Goal: Information Seeking & Learning: Learn about a topic

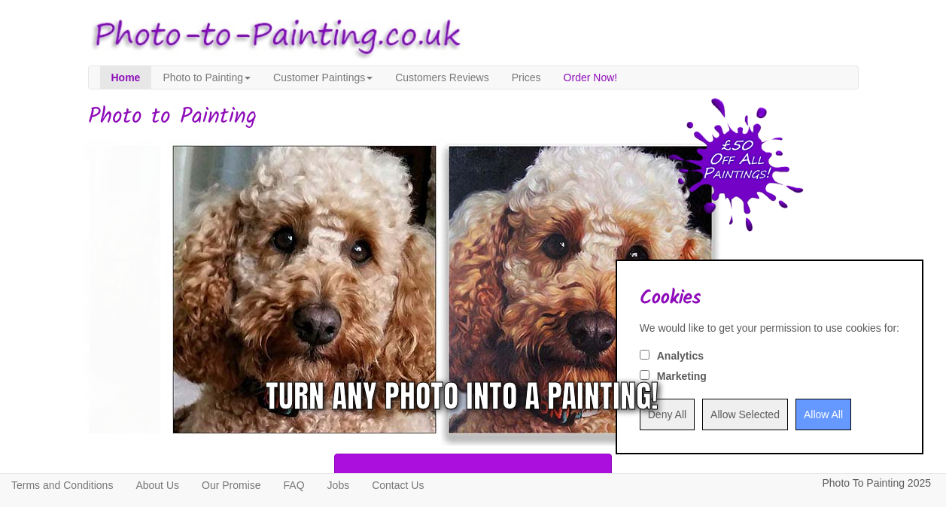
click at [798, 416] on div "Turn any photo into a painting!" at bounding box center [658, 396] width 393 height 45
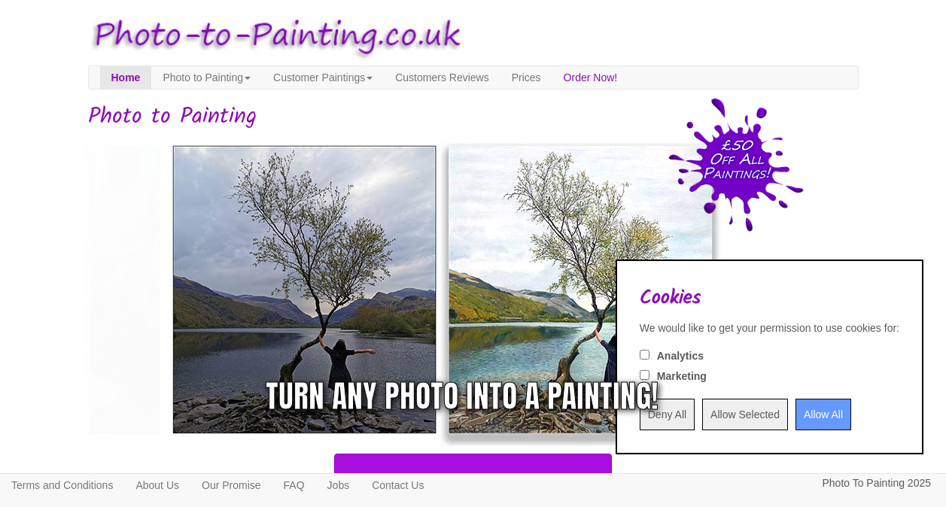
click at [813, 411] on div "Turn any photo into a painting!" at bounding box center [658, 396] width 393 height 45
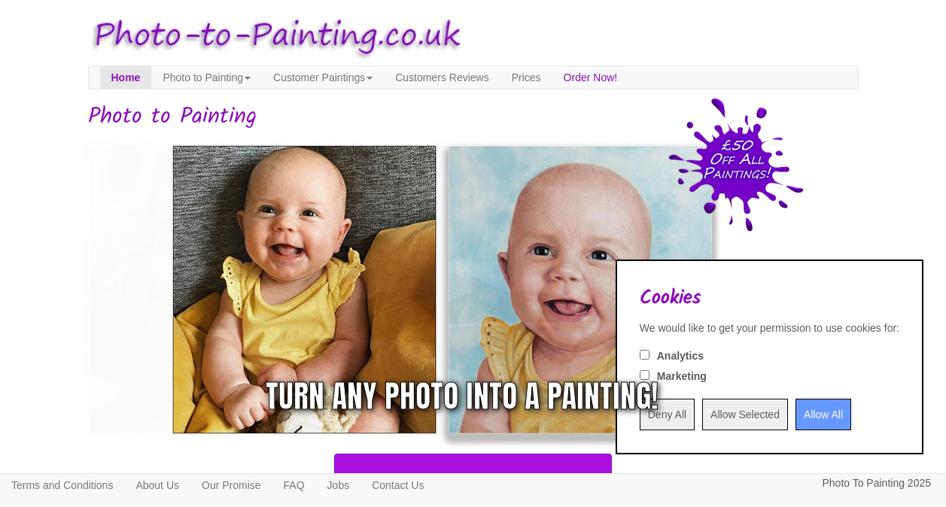
click at [703, 415] on div "Turn any photo into a painting!" at bounding box center [658, 396] width 393 height 45
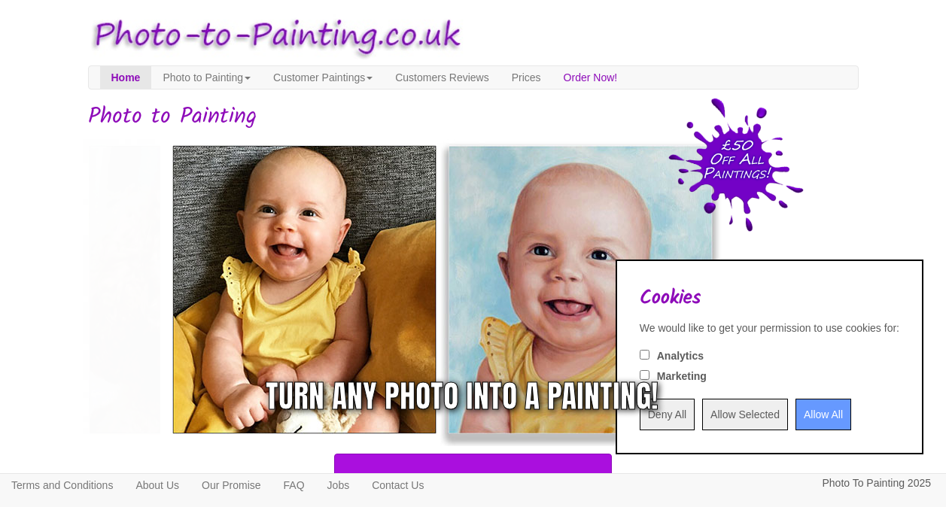
click at [796, 416] on div "Turn any photo into a painting!" at bounding box center [658, 396] width 393 height 45
click at [630, 419] on div "Turn any photo into a painting!" at bounding box center [462, 396] width 393 height 45
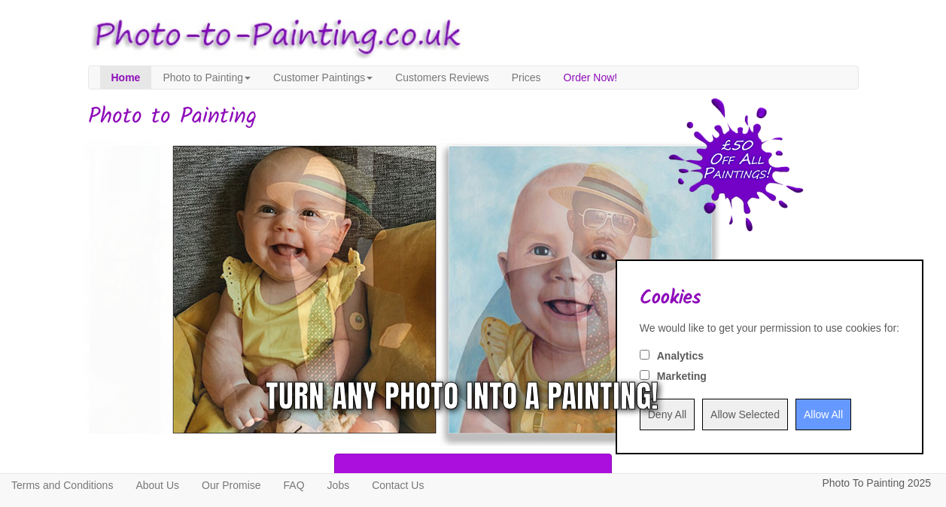
click at [850, 209] on div "Turn any photo into a painting!" at bounding box center [461, 289] width 793 height 313
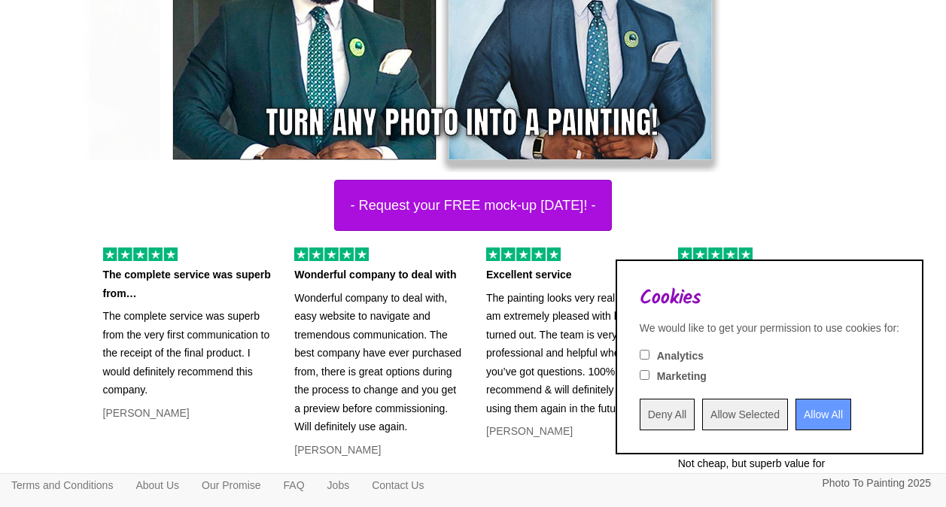
scroll to position [246, 0]
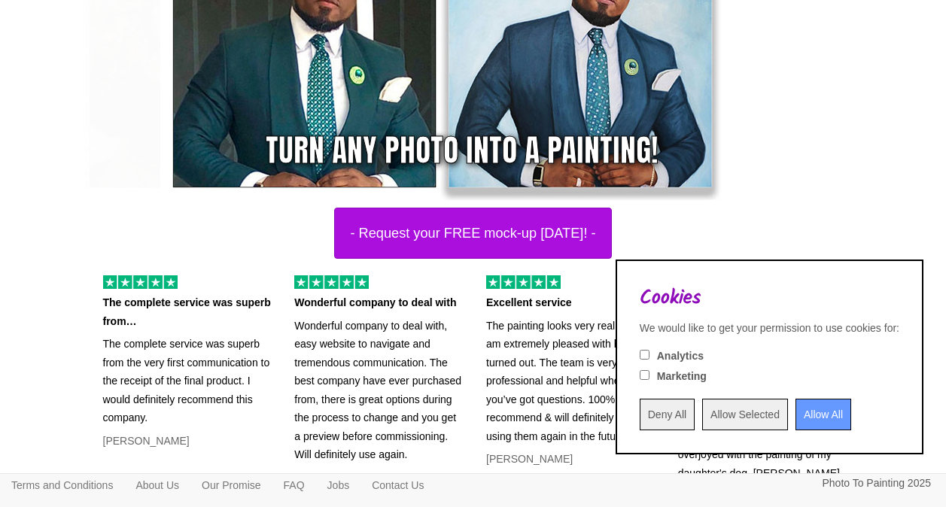
click at [814, 415] on input "Allow All" at bounding box center [824, 415] width 56 height 32
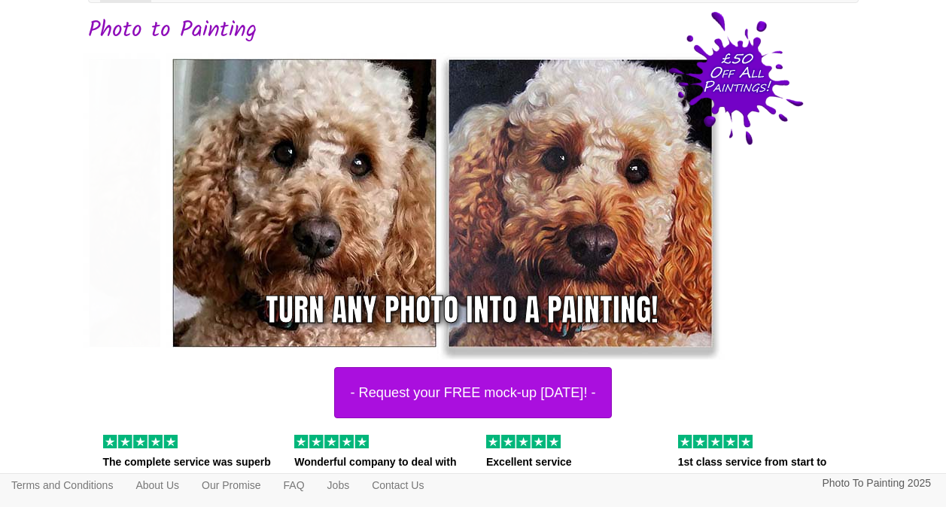
scroll to position [0, 0]
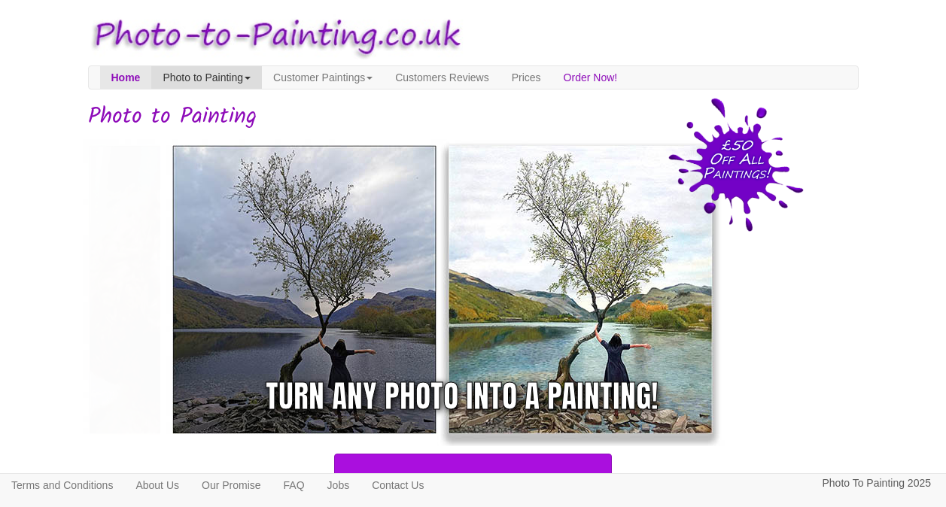
click at [262, 84] on link "Photo to Painting" at bounding box center [206, 77] width 111 height 23
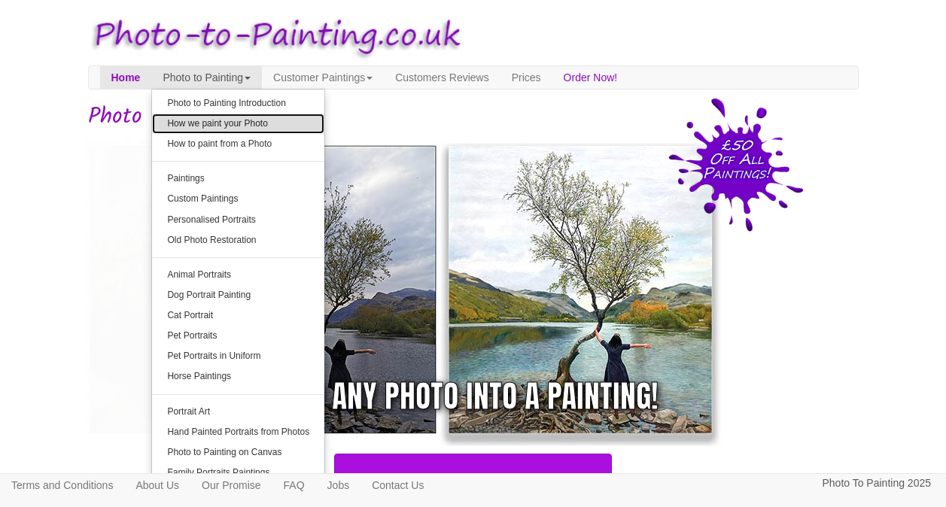
click at [263, 118] on link "How we paint your Photo" at bounding box center [238, 124] width 172 height 20
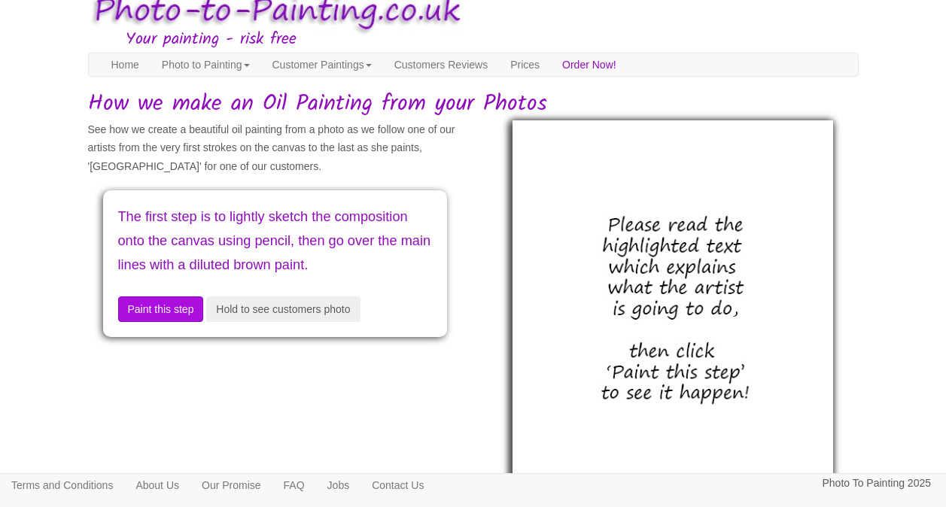
scroll to position [26, 0]
click at [168, 321] on button "Paint this step" at bounding box center [161, 309] width 86 height 26
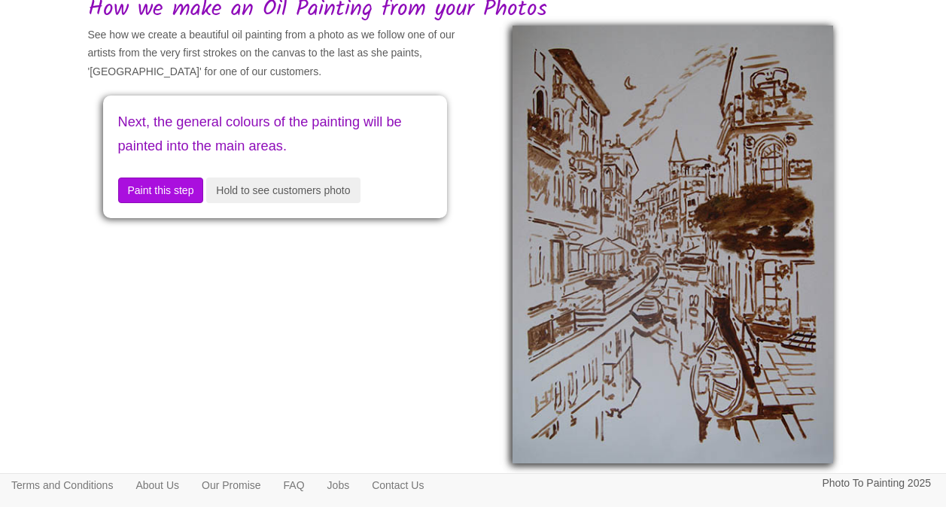
scroll to position [124, 0]
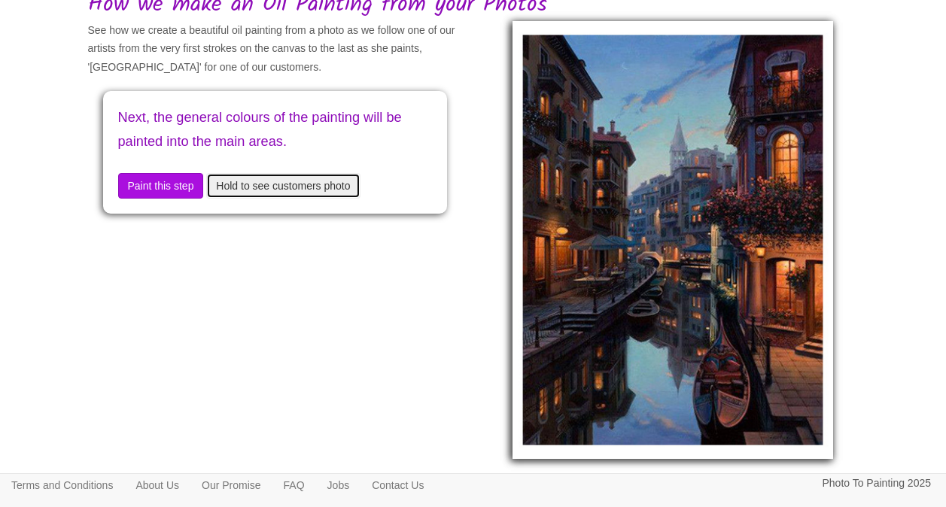
click at [327, 183] on button "Hold to see customers photo" at bounding box center [283, 186] width 154 height 26
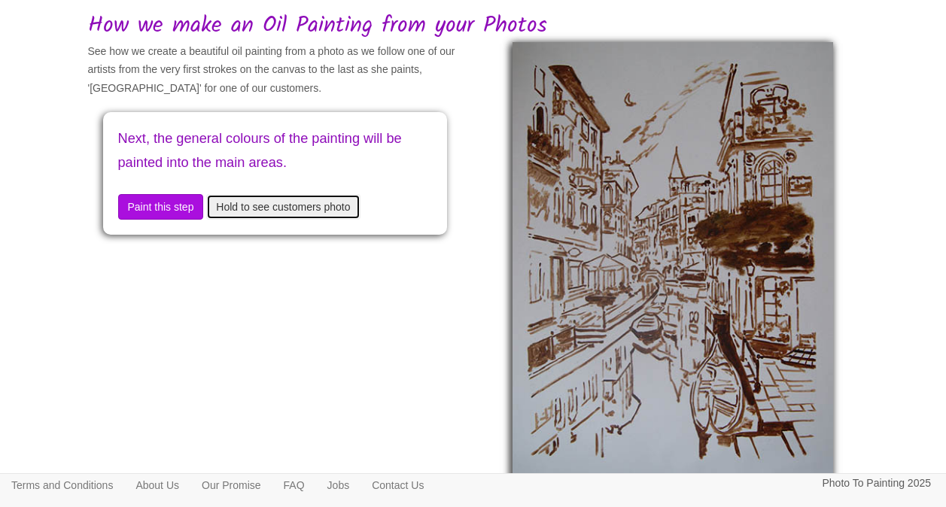
scroll to position [0, 0]
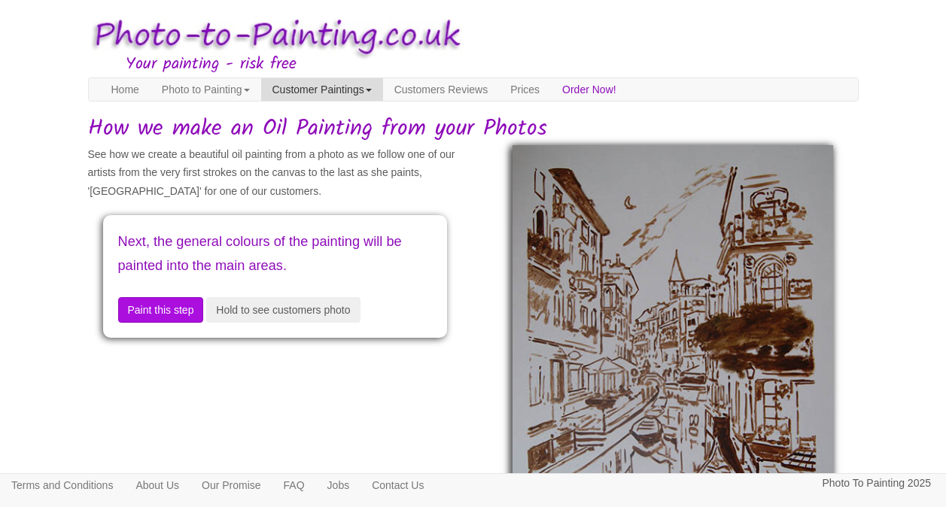
click at [383, 91] on link "Customer Paintings" at bounding box center [322, 89] width 122 height 23
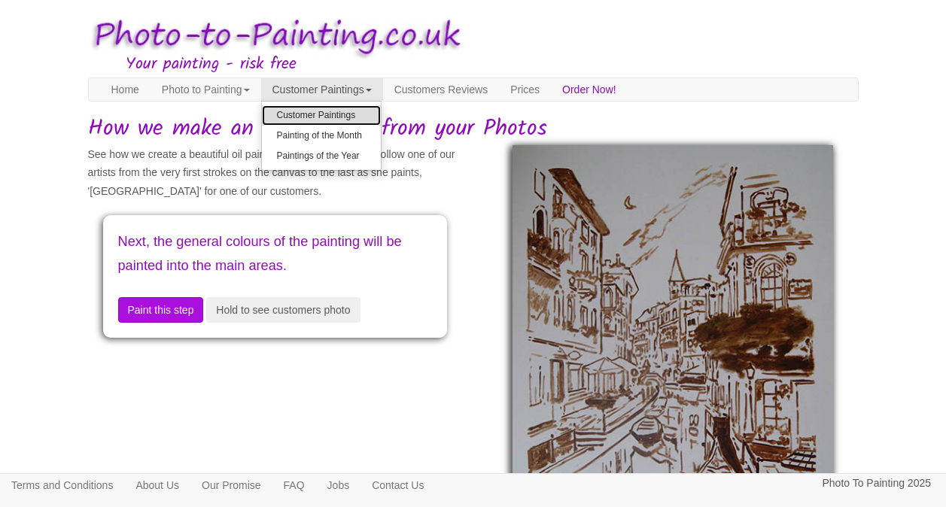
click at [373, 112] on link "Customer Paintings" at bounding box center [321, 115] width 119 height 20
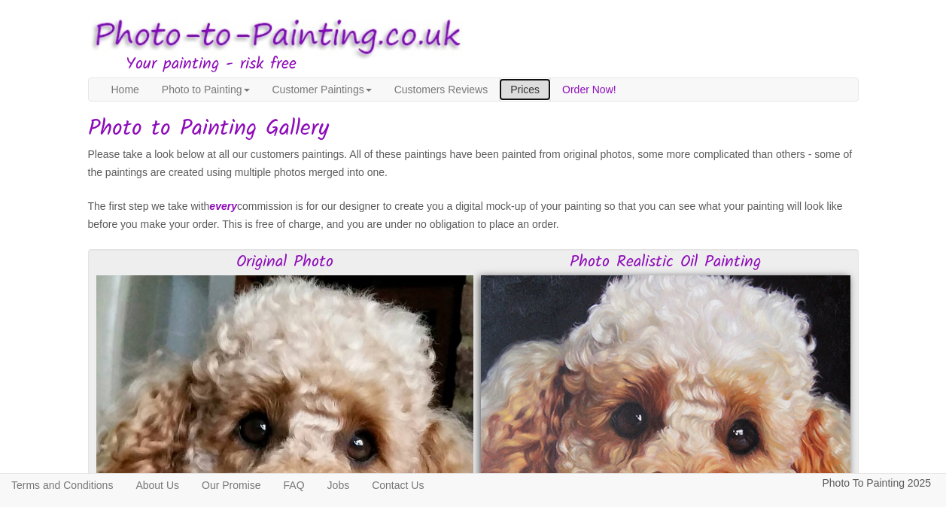
click at [551, 90] on link "Prices" at bounding box center [525, 89] width 52 height 23
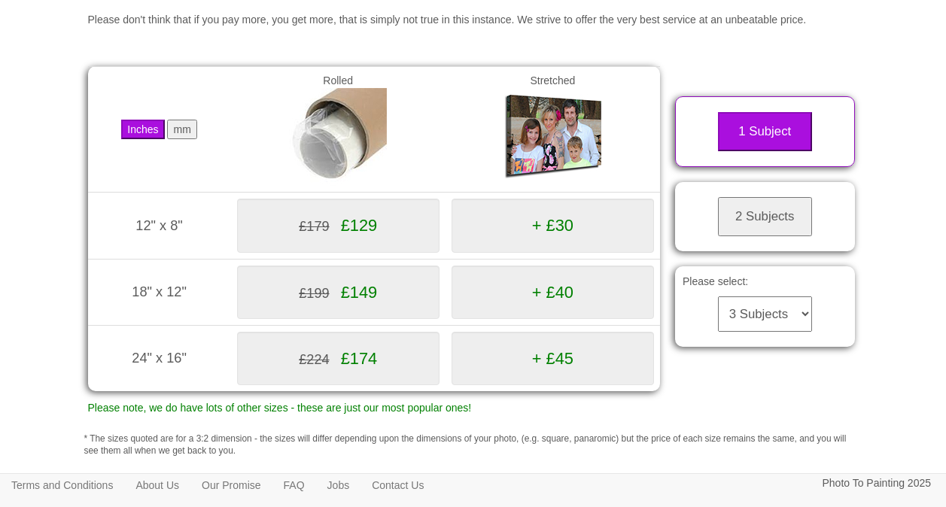
scroll to position [202, 0]
click at [786, 144] on button "1 Subject" at bounding box center [765, 130] width 94 height 39
click at [786, 229] on button "2 Subjects" at bounding box center [765, 215] width 94 height 39
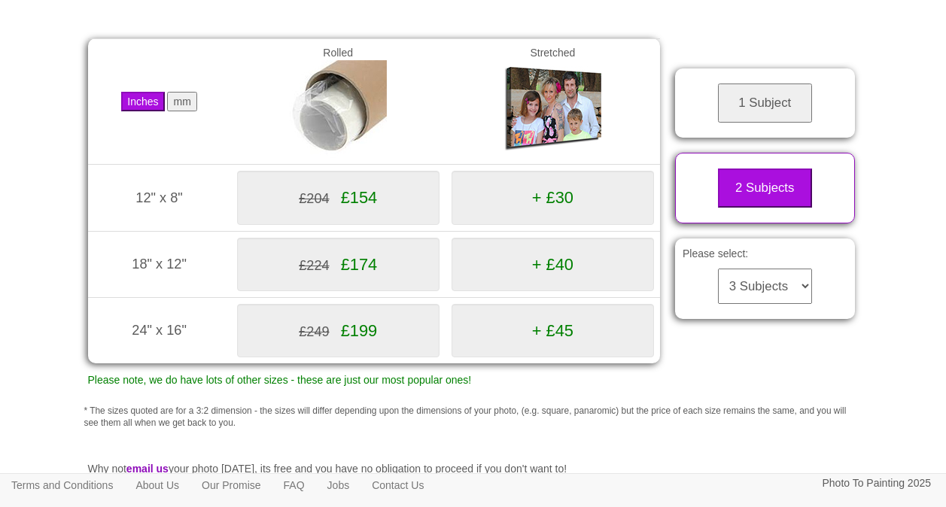
scroll to position [0, 0]
